Goal: Task Accomplishment & Management: Manage account settings

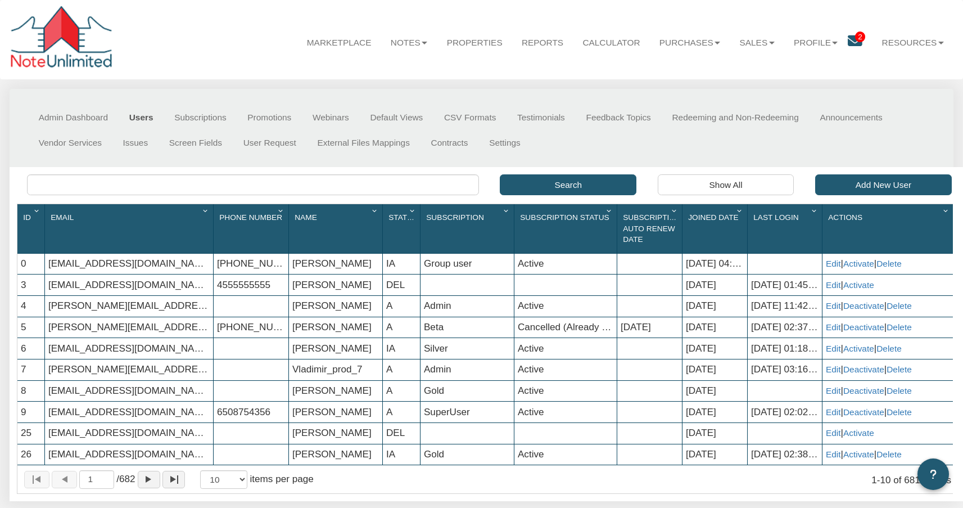
click at [141, 119] on link "Users" at bounding box center [141, 117] width 45 height 25
click at [142, 121] on link "Users" at bounding box center [141, 117] width 45 height 25
click at [70, 183] on input "text" at bounding box center [252, 184] width 451 height 21
paste input "[PERSON_NAME]"
type input "[PERSON_NAME]"
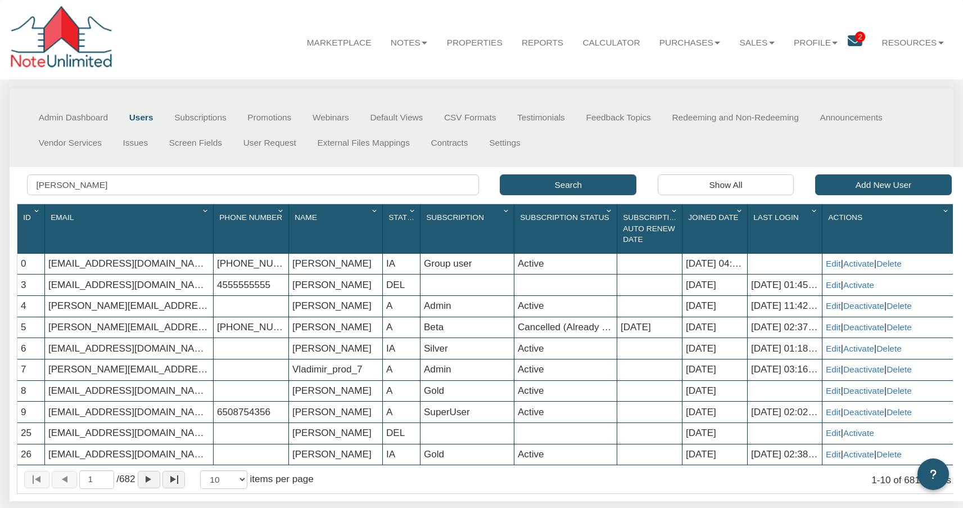
click at [564, 184] on button "Search" at bounding box center [568, 184] width 137 height 21
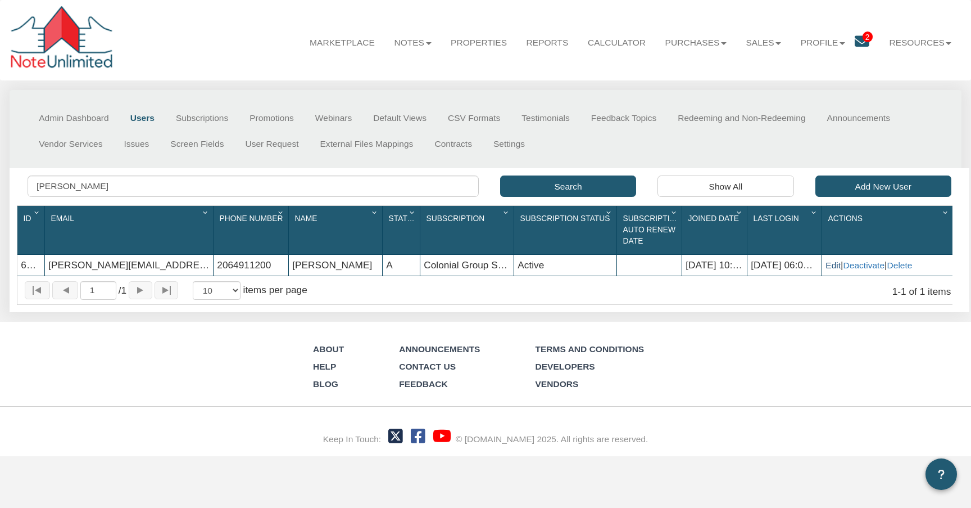
click at [836, 268] on link "Edit" at bounding box center [833, 265] width 15 height 10
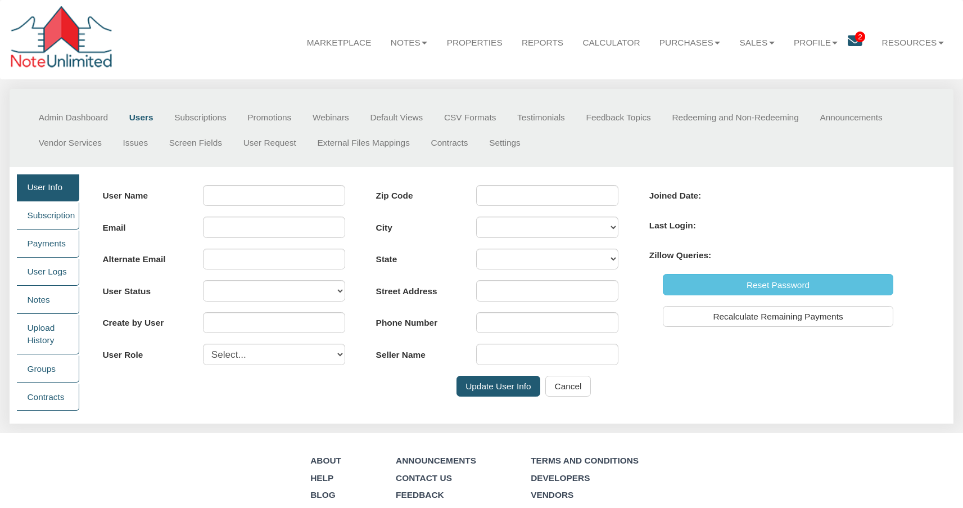
type input "[PERSON_NAME]"
type input "[PERSON_NAME][EMAIL_ADDRESS][DOMAIN_NAME]"
select select "A"
type input "0"
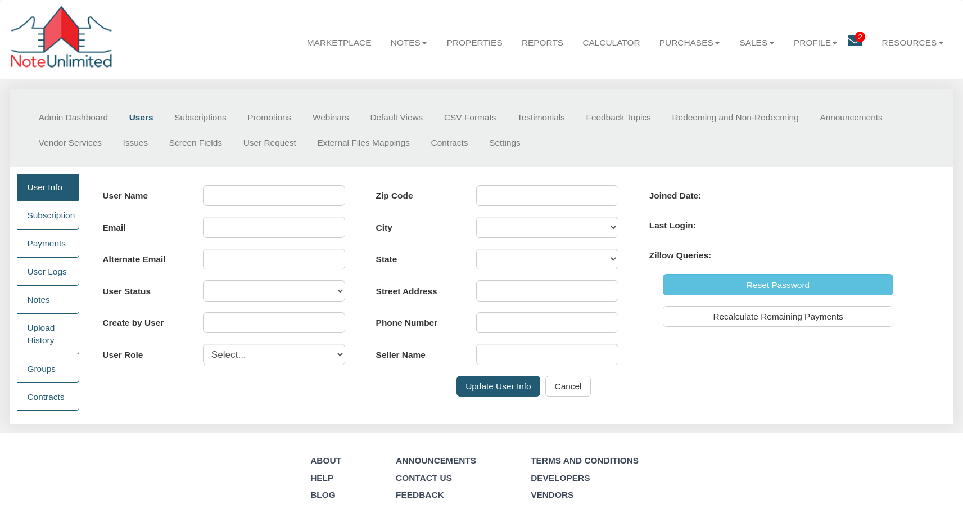
select select "user"
type input "98075"
type input "[STREET_ADDRESS]"
type input "[PHONE_NUMBER]"
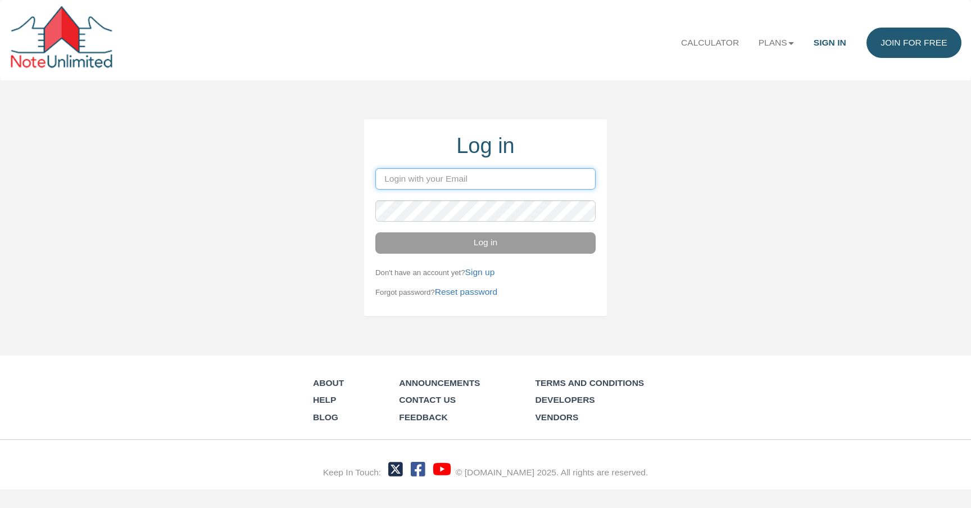
click at [390, 181] on input "email" at bounding box center [485, 178] width 220 height 21
type input "[PERSON_NAME][EMAIL_ADDRESS][DOMAIN_NAME]"
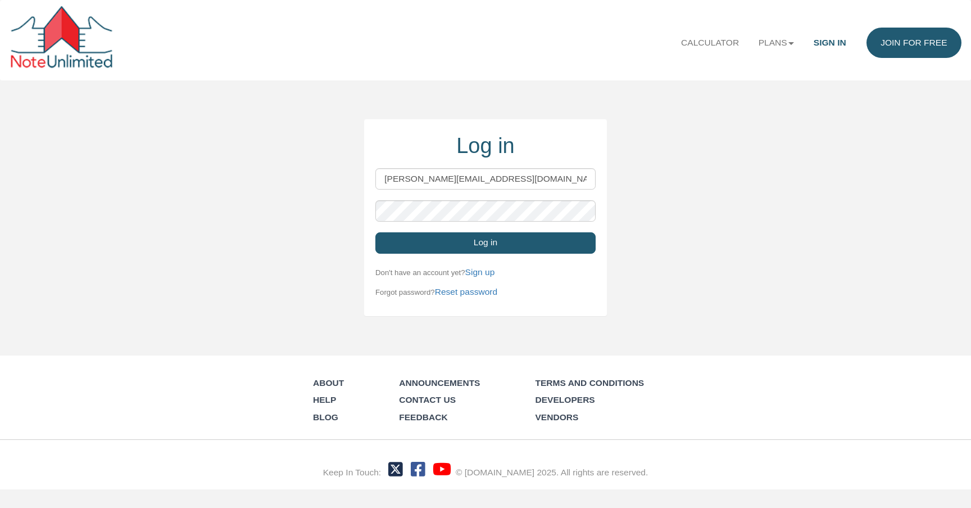
click at [494, 248] on button "Log in" at bounding box center [485, 242] width 220 height 21
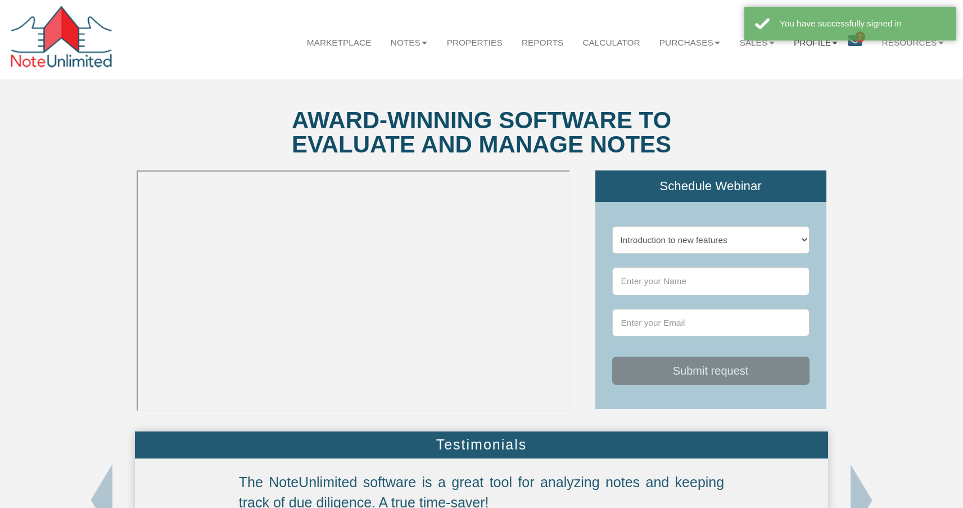
click at [836, 44] on b at bounding box center [835, 43] width 6 height 3
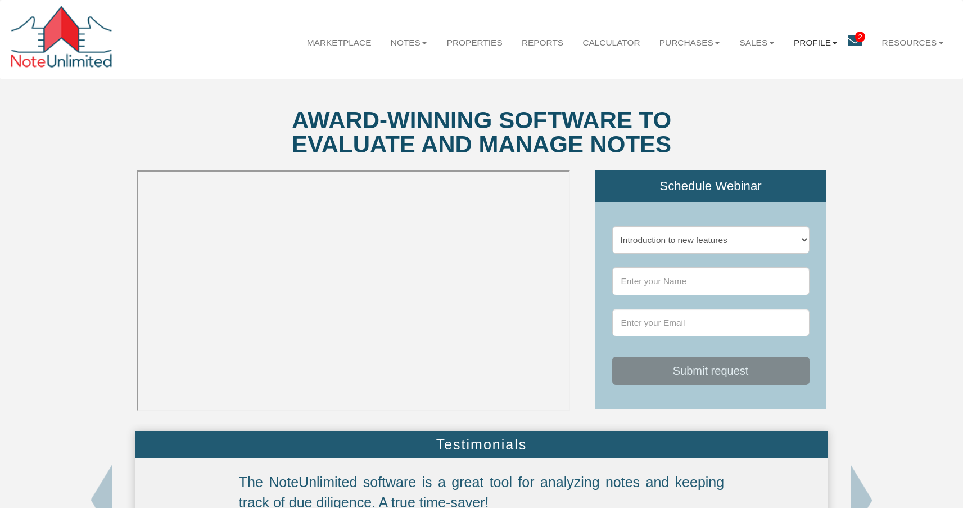
click at [836, 44] on b at bounding box center [835, 43] width 6 height 3
click at [791, 72] on link "Admin" at bounding box center [815, 72] width 111 height 17
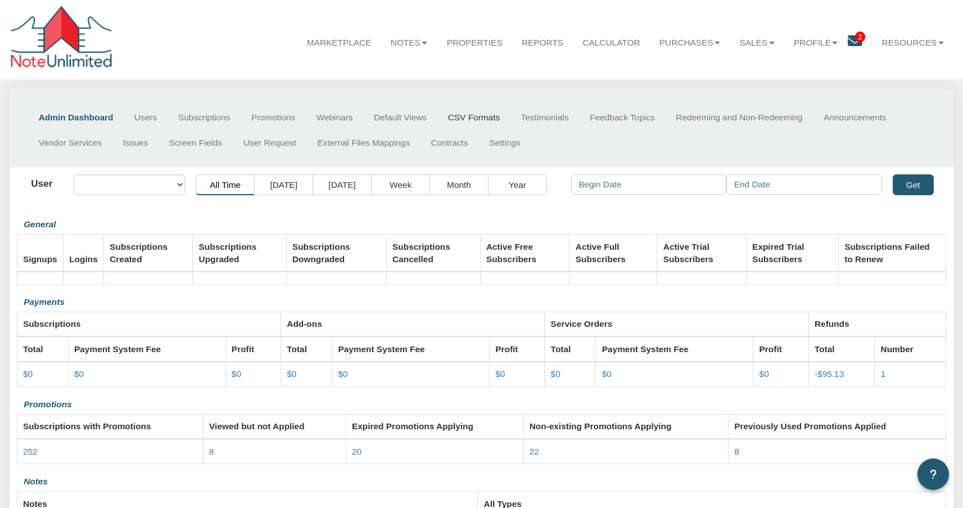
select select "object:75"
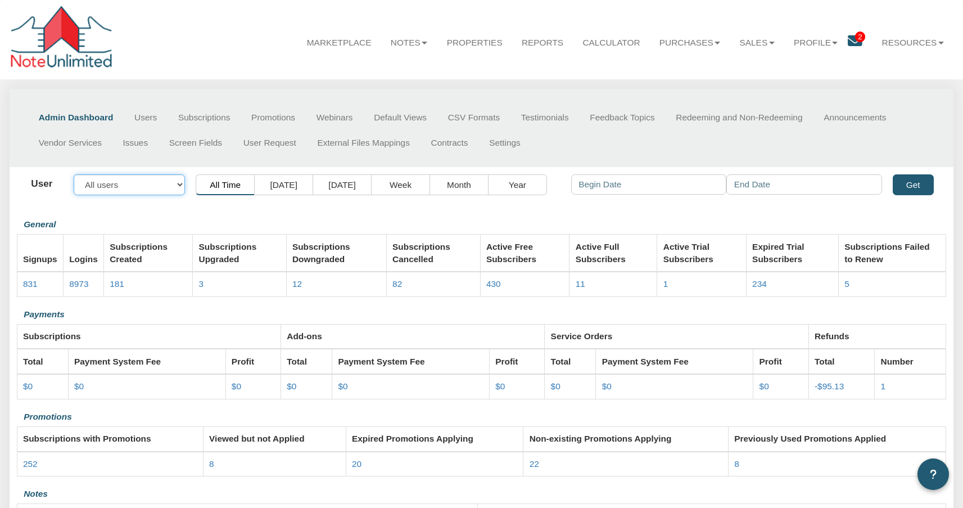
click at [102, 187] on select "All users [EMAIL_ADDRESS][DOMAIN_NAME] [EMAIL_ADDRESS][DOMAIN_NAME] [PERSON_NAM…" at bounding box center [129, 184] width 111 height 21
click at [146, 120] on link "Users" at bounding box center [146, 117] width 44 height 25
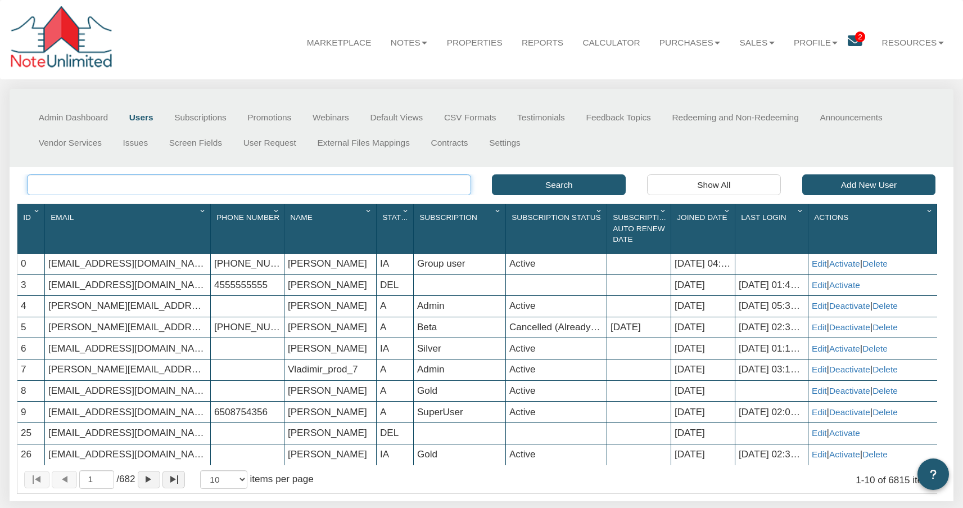
click at [39, 187] on input "text" at bounding box center [249, 184] width 444 height 21
paste input "[PERSON_NAME]"
type input "[PERSON_NAME]"
click at [553, 185] on button "Search" at bounding box center [559, 184] width 134 height 21
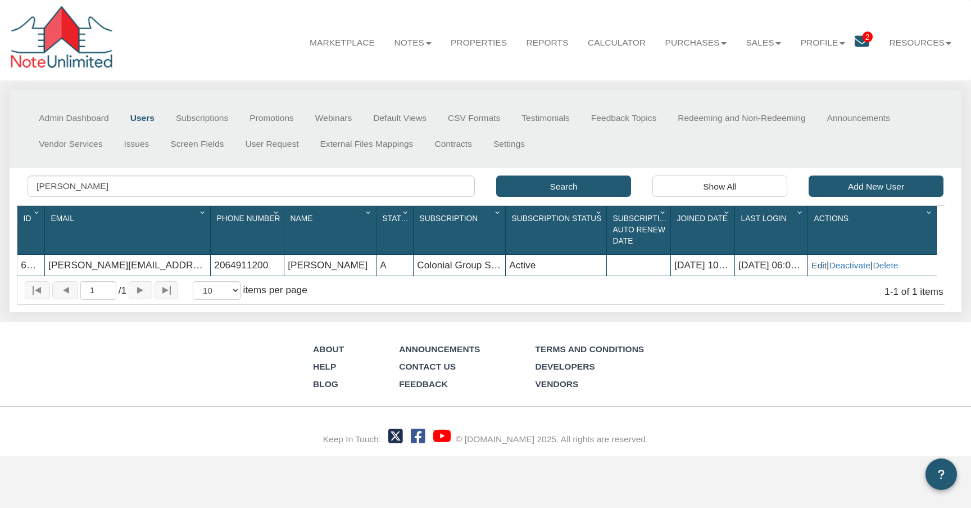
click at [821, 268] on link "Edit" at bounding box center [819, 265] width 15 height 10
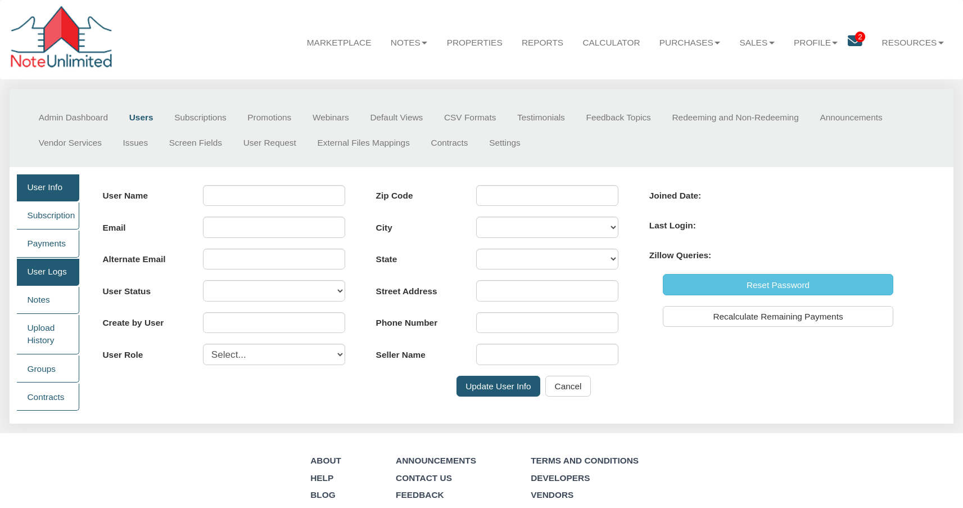
type input "[PERSON_NAME]"
type input "[PERSON_NAME][EMAIL_ADDRESS][DOMAIN_NAME]"
select select "A"
type input "0"
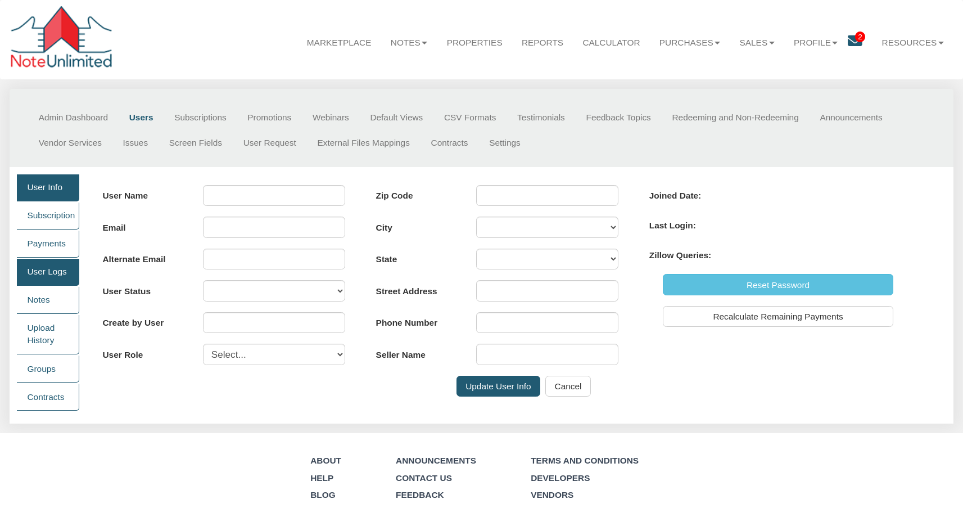
select select "user"
type input "98075"
type input "[STREET_ADDRESS]"
type input "[PHONE_NUMBER]"
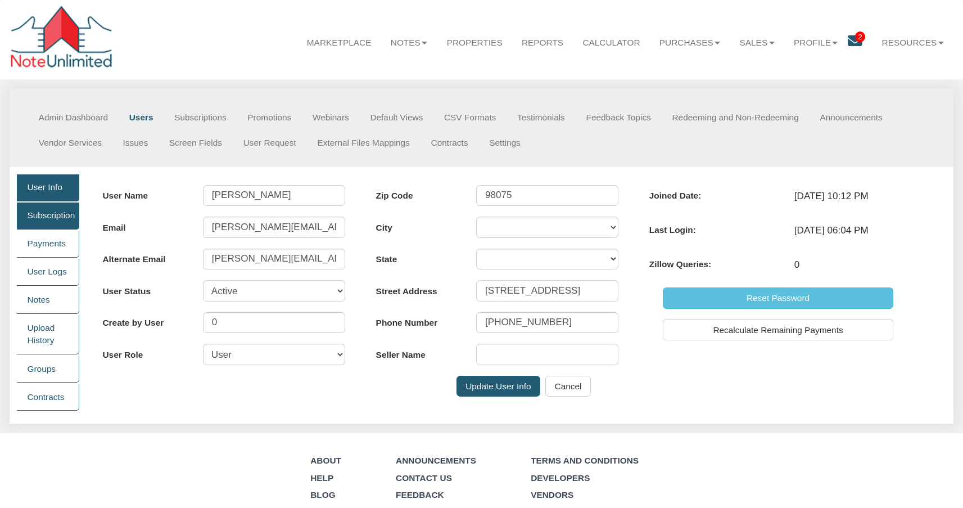
click at [42, 218] on link "Subscription" at bounding box center [48, 215] width 62 height 27
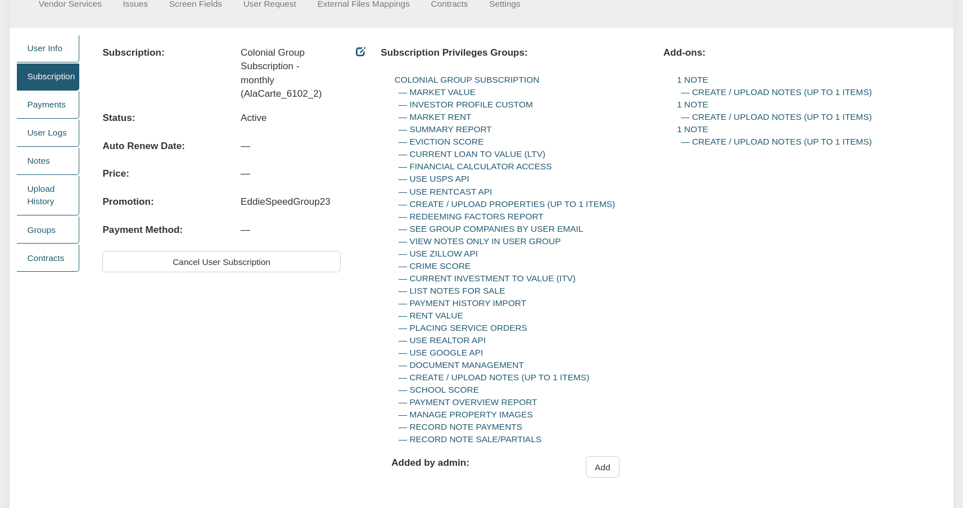
scroll to position [132, 0]
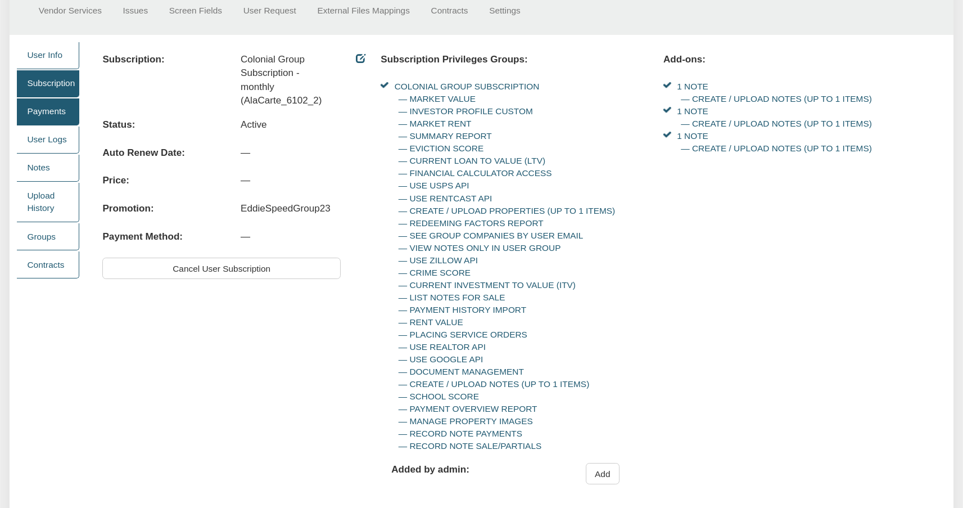
click at [51, 115] on link "Payments" at bounding box center [48, 111] width 62 height 27
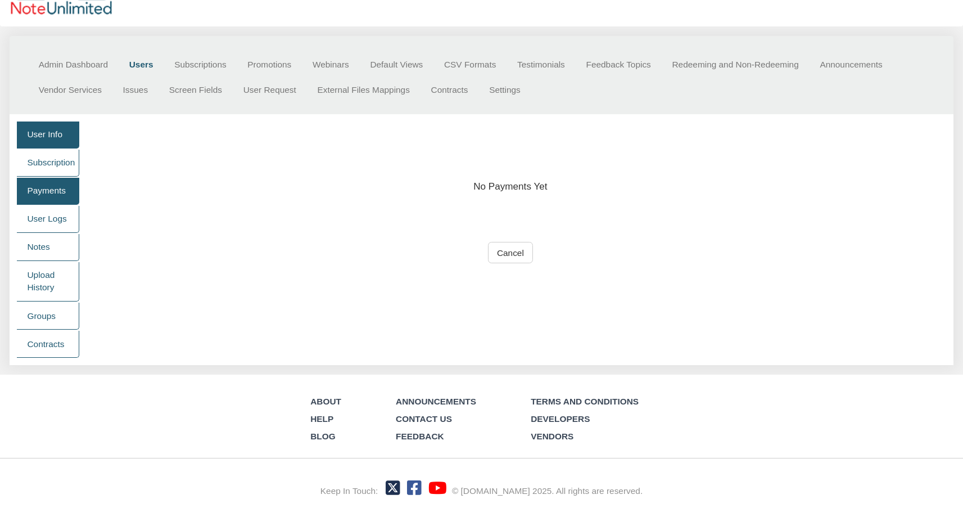
click at [42, 132] on link "User Info" at bounding box center [48, 134] width 62 height 27
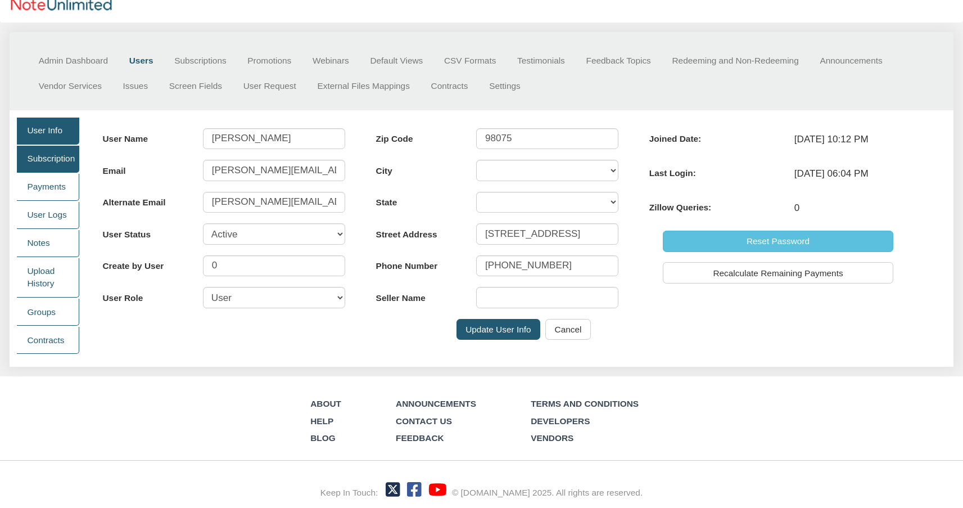
click at [51, 162] on link "Subscription" at bounding box center [48, 159] width 62 height 27
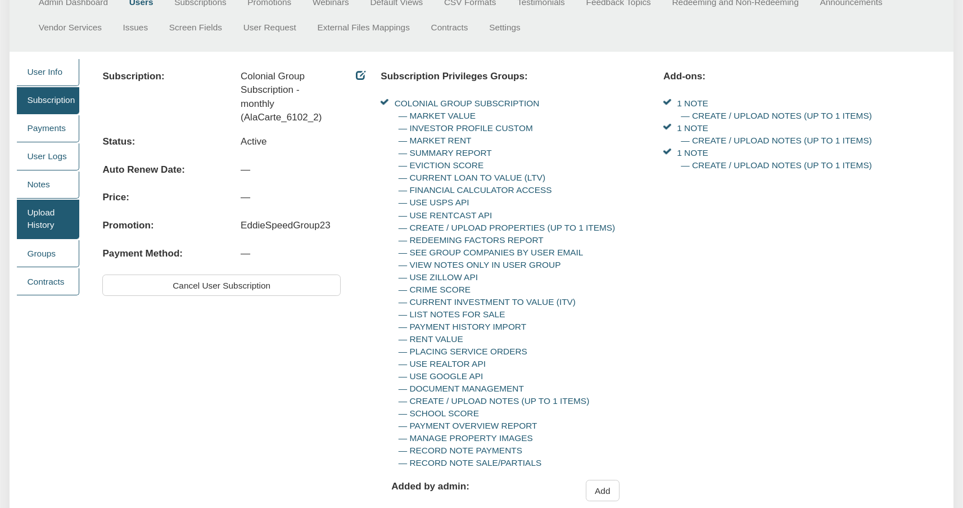
scroll to position [115, 0]
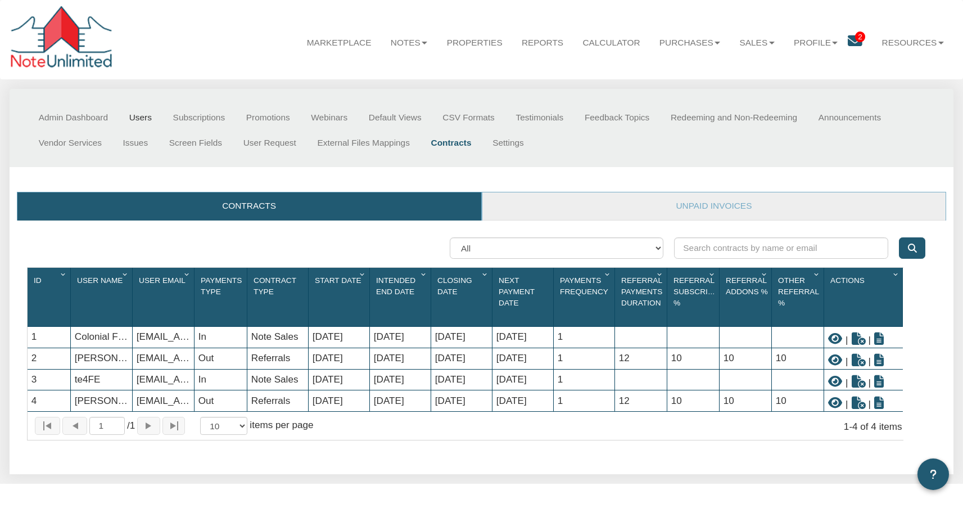
click at [138, 120] on link "Users" at bounding box center [141, 117] width 44 height 25
